Goal: Information Seeking & Learning: Learn about a topic

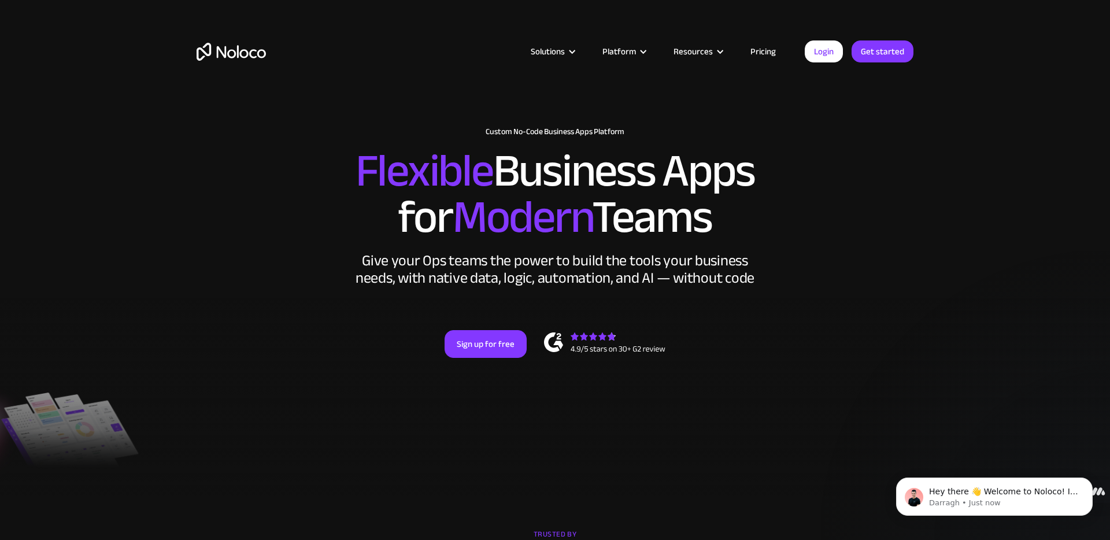
click at [868, 155] on h2 "Flexible Business Apps for Modern Teams" at bounding box center [555, 194] width 717 height 92
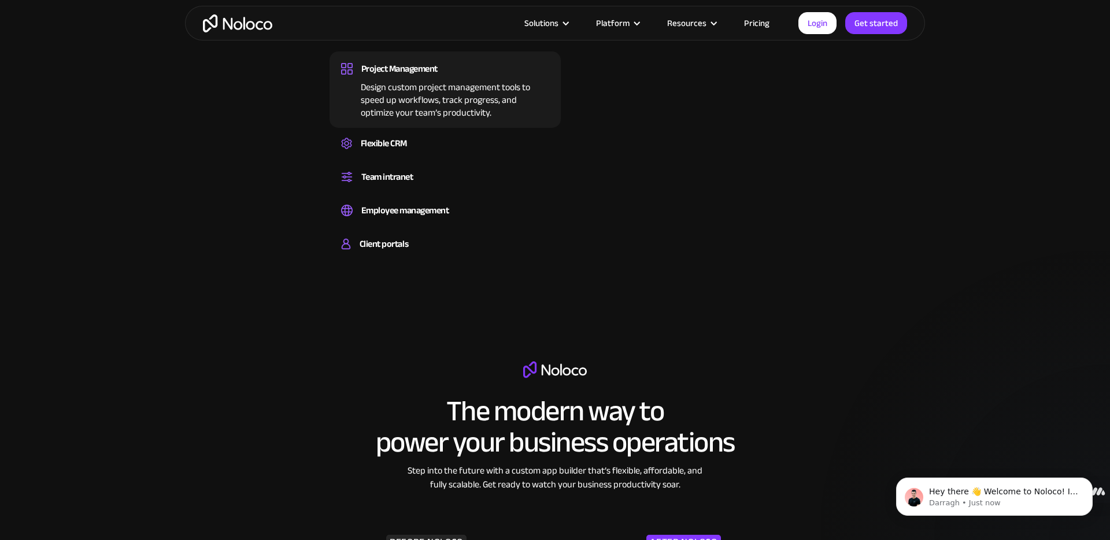
scroll to position [836, 0]
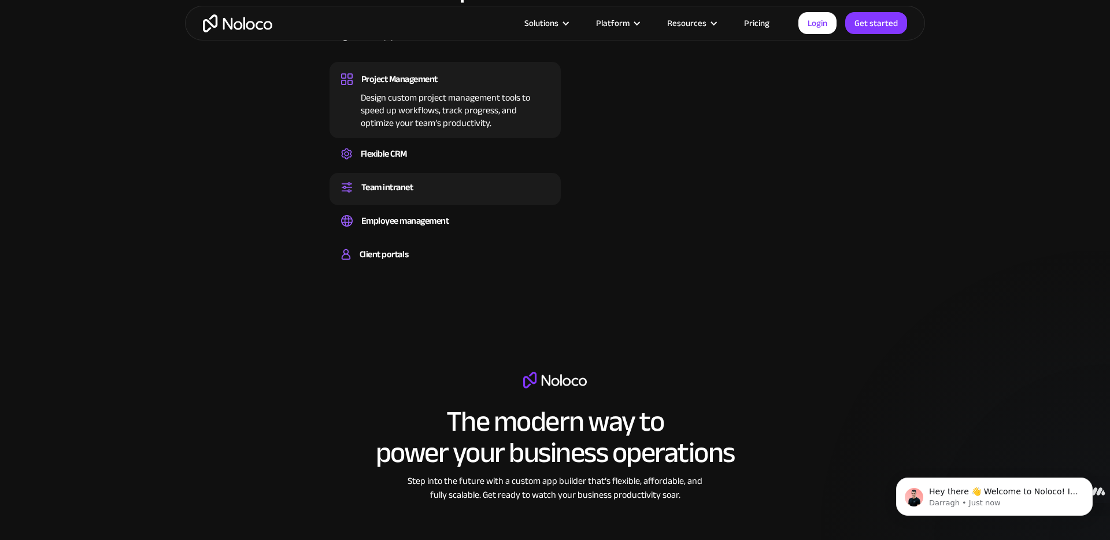
click at [391, 190] on div "Team intranet" at bounding box center [387, 187] width 52 height 17
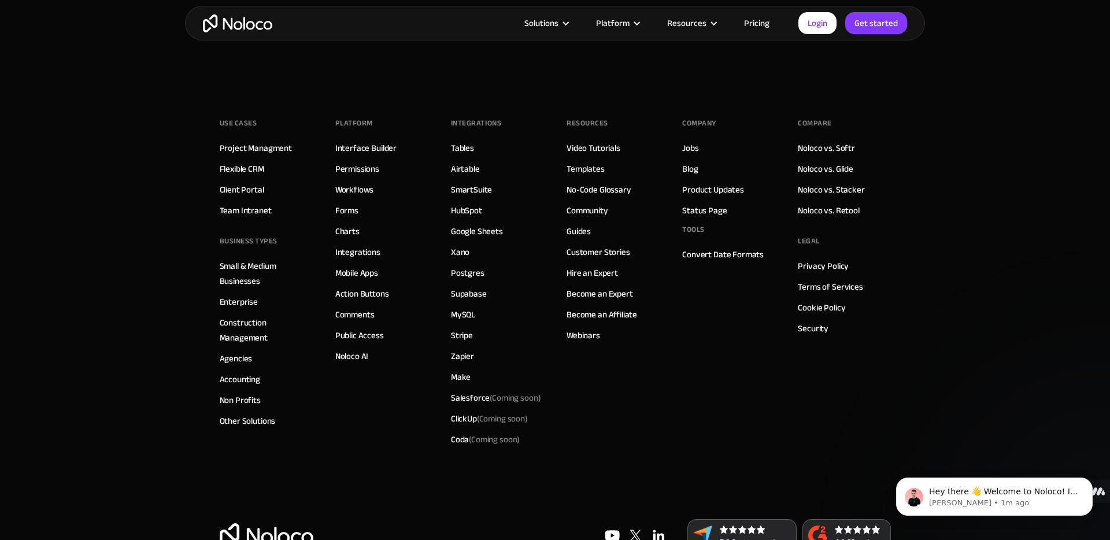
scroll to position [6160, 0]
